Goal: Find specific page/section: Find specific page/section

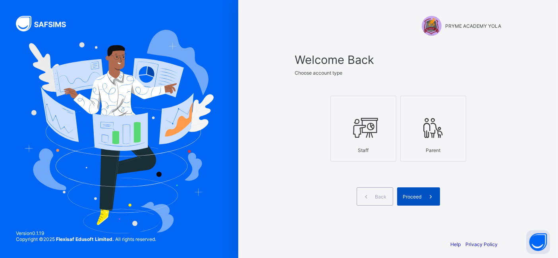
click at [425, 200] on span at bounding box center [430, 196] width 18 height 18
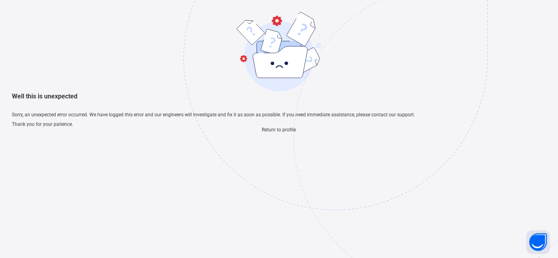
click at [274, 133] on span "Return to profile" at bounding box center [279, 130] width 34 height 6
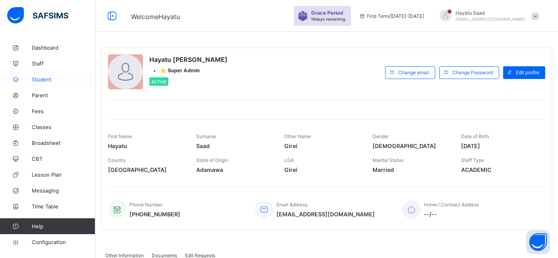
click at [38, 78] on span "Student" at bounding box center [63, 79] width 63 height 6
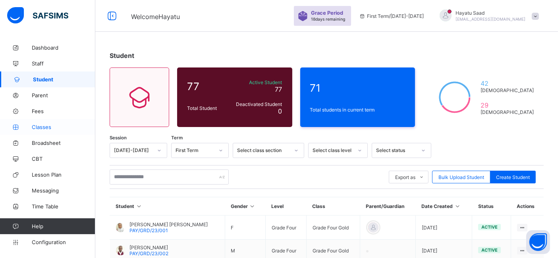
click at [36, 123] on link "Classes" at bounding box center [47, 127] width 95 height 16
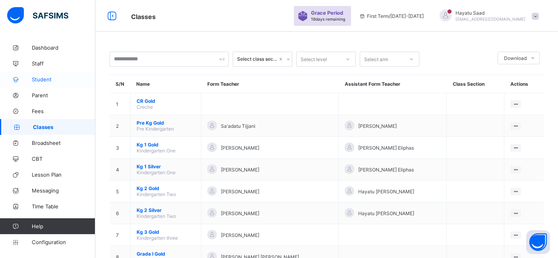
click at [40, 80] on span "Student" at bounding box center [63, 79] width 63 height 6
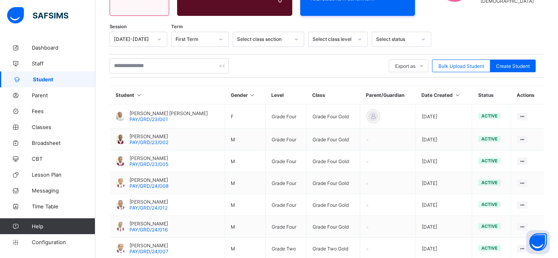
scroll to position [223, 0]
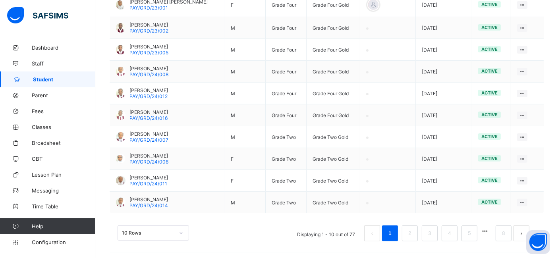
click at [152, 227] on div "10 Rows" at bounding box center [152, 232] width 71 height 15
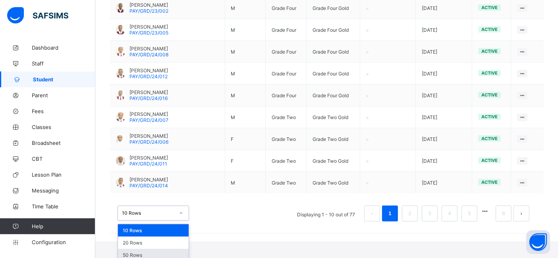
click at [148, 251] on div "50 Rows" at bounding box center [153, 255] width 71 height 12
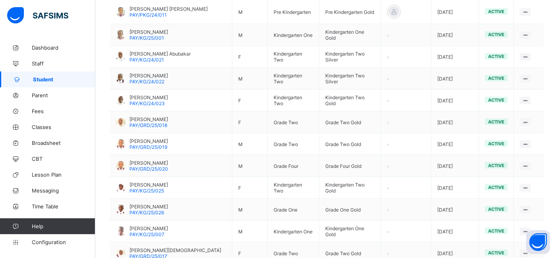
scroll to position [1090, 0]
